Goal: Find contact information: Find contact information

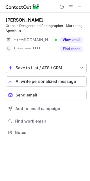
scroll to position [129, 90]
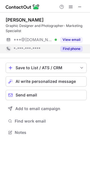
click at [69, 48] on button "Find phone" at bounding box center [72, 49] width 22 height 6
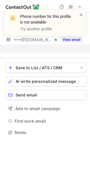
scroll to position [120, 90]
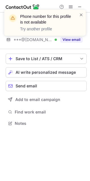
click at [70, 38] on div "Phone number for this profile is not available Try another profile" at bounding box center [45, 25] width 91 height 42
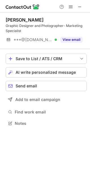
click at [69, 40] on button "View email" at bounding box center [72, 40] width 22 height 6
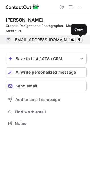
click at [79, 40] on span at bounding box center [80, 40] width 5 height 5
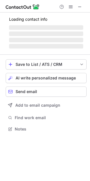
scroll to position [119, 90]
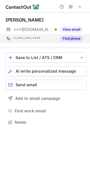
click at [68, 41] on button "Find phone" at bounding box center [72, 39] width 22 height 6
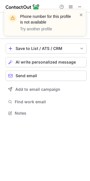
scroll to position [109, 90]
click at [81, 14] on span at bounding box center [81, 15] width 5 height 6
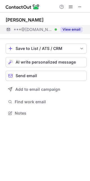
click at [66, 27] on button "View email" at bounding box center [72, 30] width 22 height 6
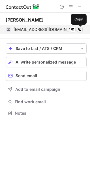
click at [79, 31] on span at bounding box center [80, 29] width 5 height 5
